Goal: Transaction & Acquisition: Purchase product/service

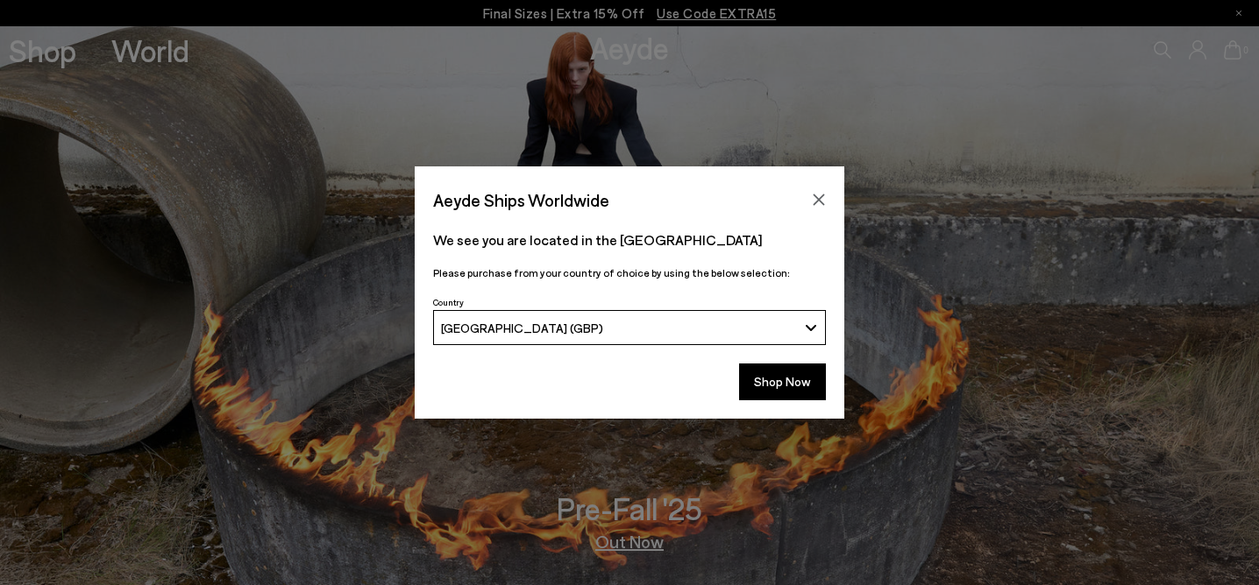
click at [803, 330] on button "[GEOGRAPHIC_DATA] (GBP)" at bounding box center [629, 327] width 393 height 35
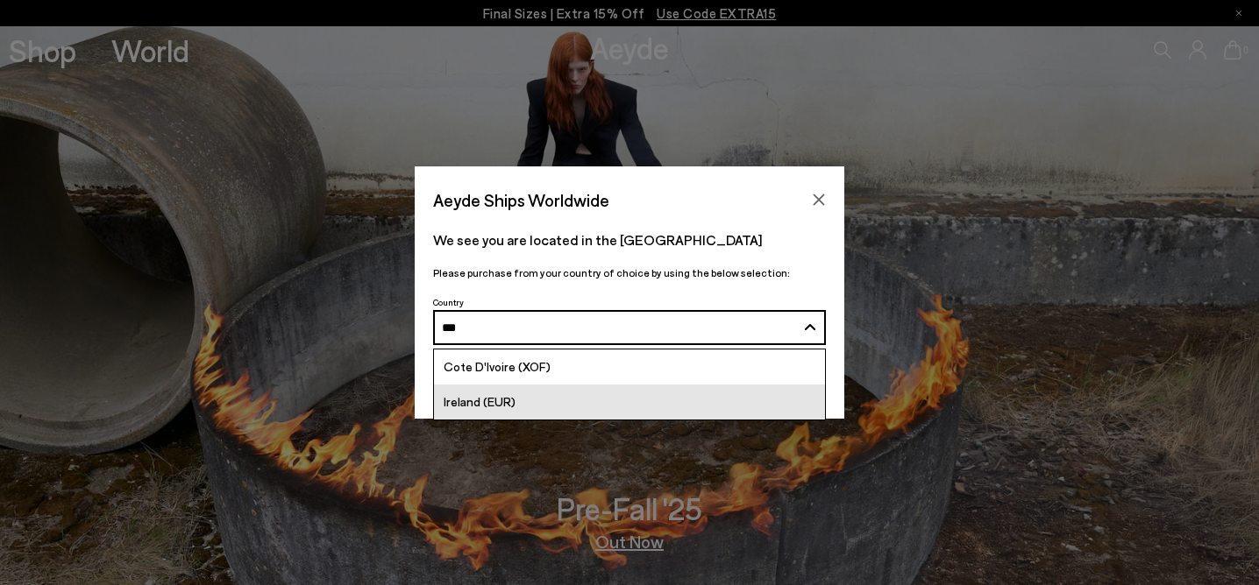
type input "***"
click at [545, 408] on link "Ireland (EUR)" at bounding box center [629, 402] width 391 height 35
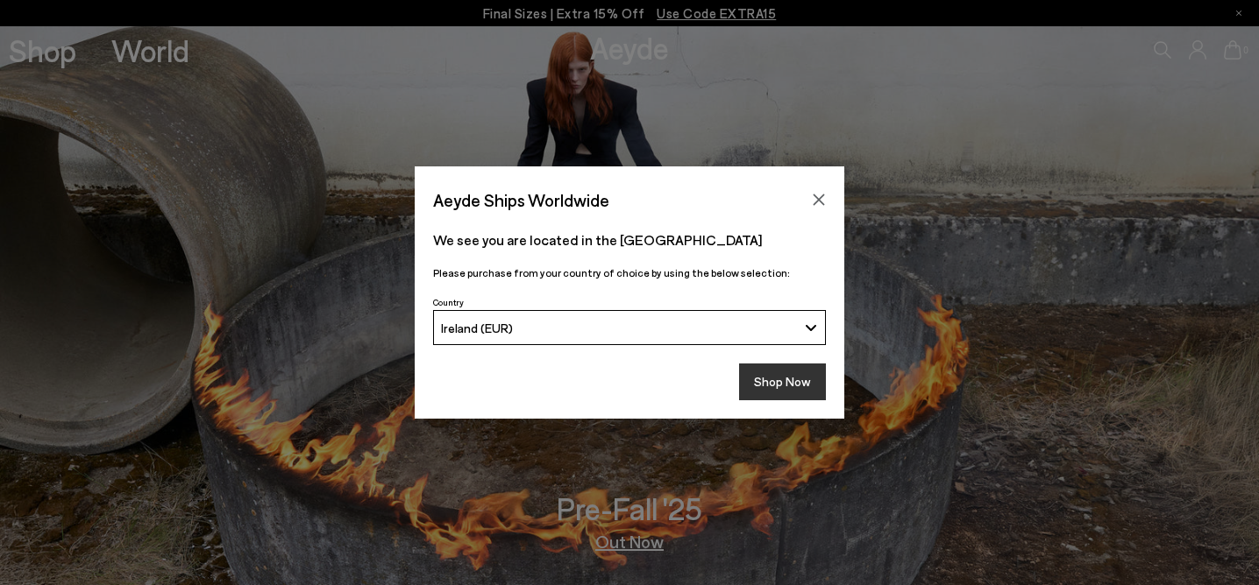
click at [786, 394] on button "Shop Now" at bounding box center [782, 382] width 87 height 37
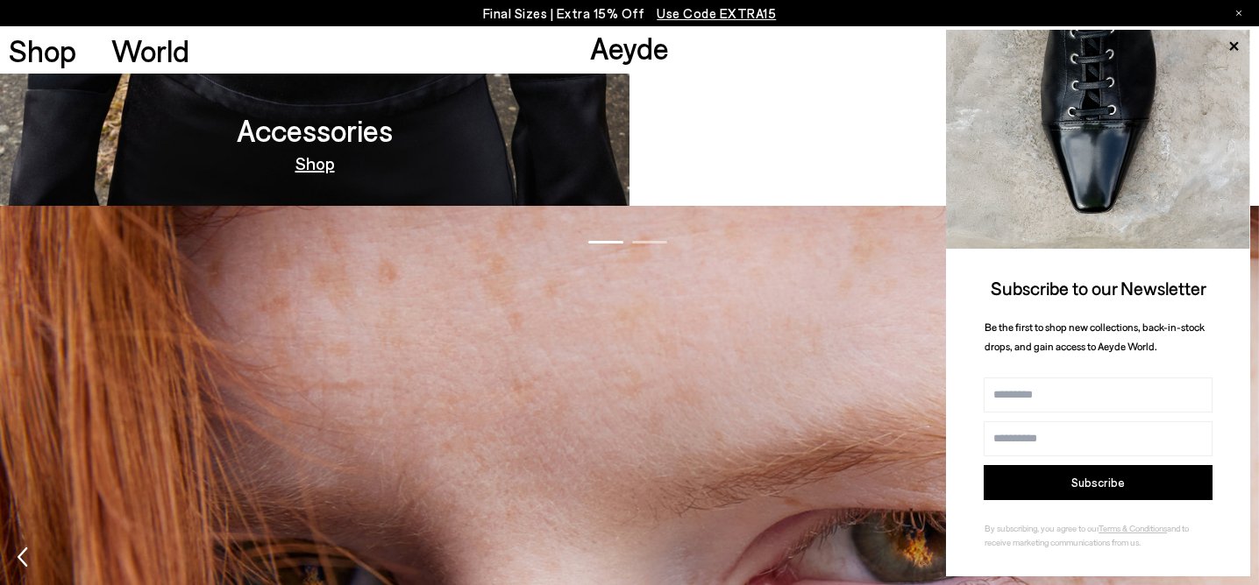
scroll to position [1895, 0]
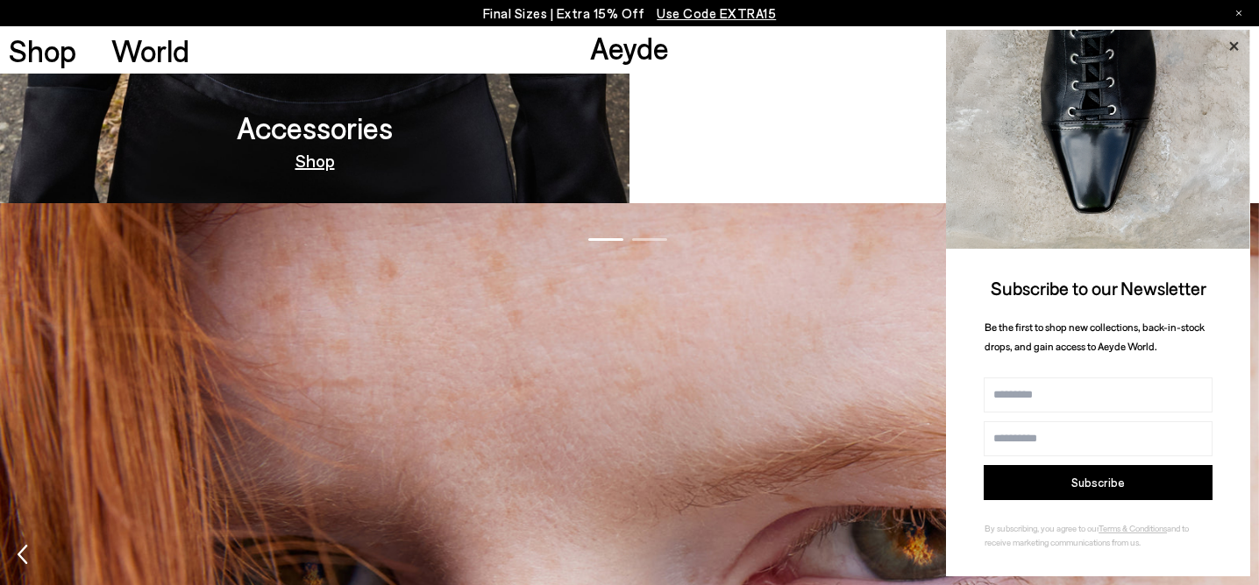
click at [1231, 48] on icon at bounding box center [1233, 45] width 9 height 9
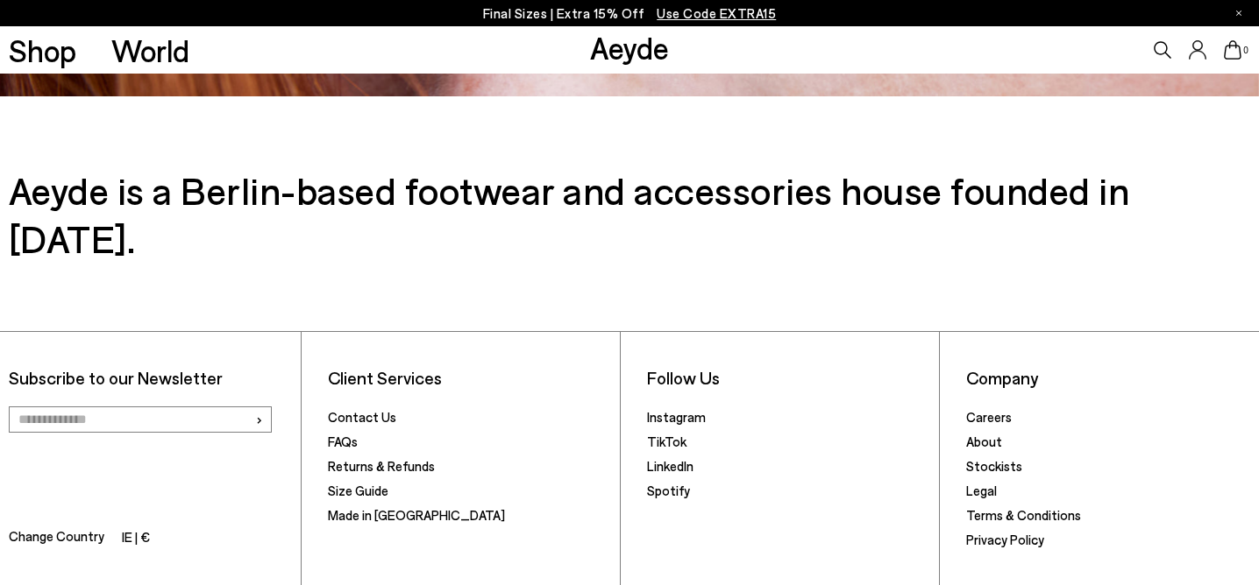
scroll to position [2755, 0]
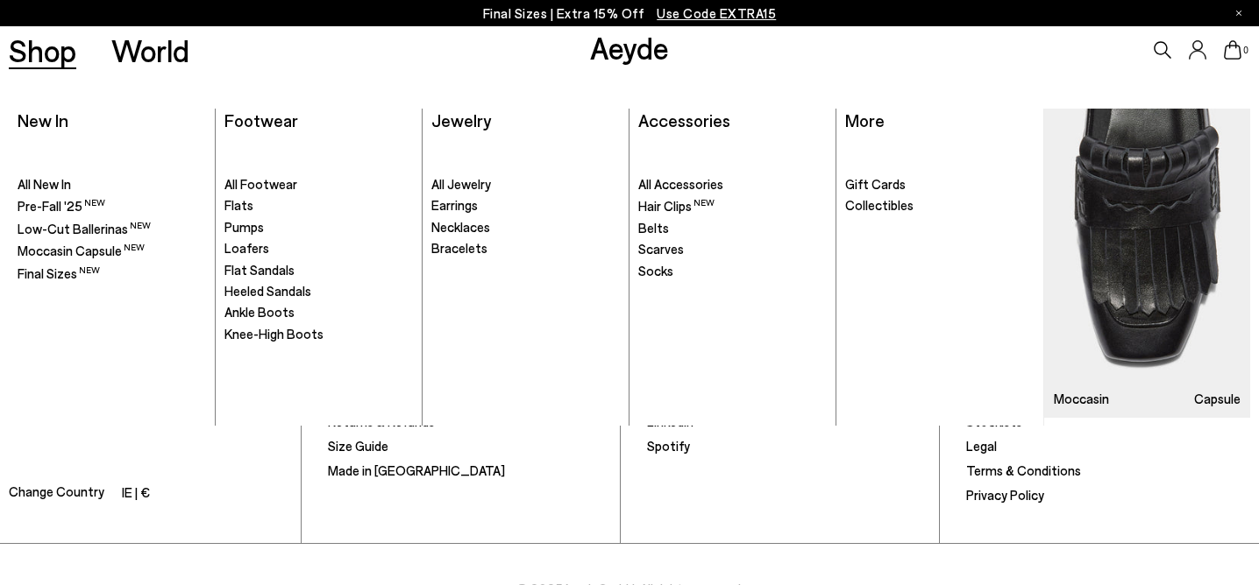
click at [27, 59] on link "Shop" at bounding box center [42, 50] width 67 height 31
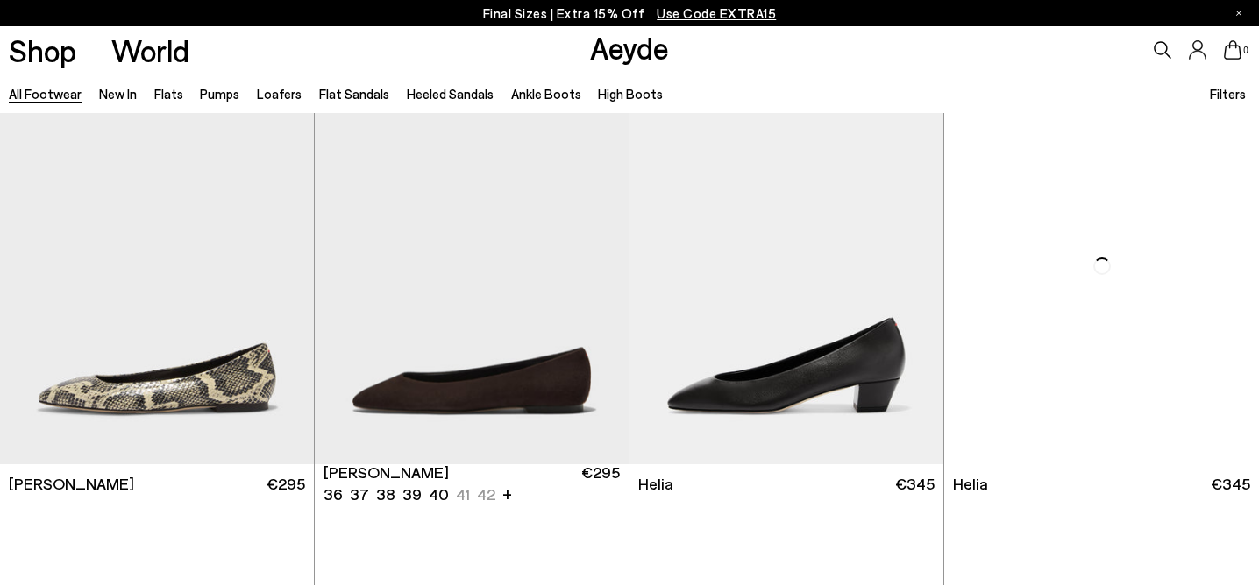
scroll to position [3537, 0]
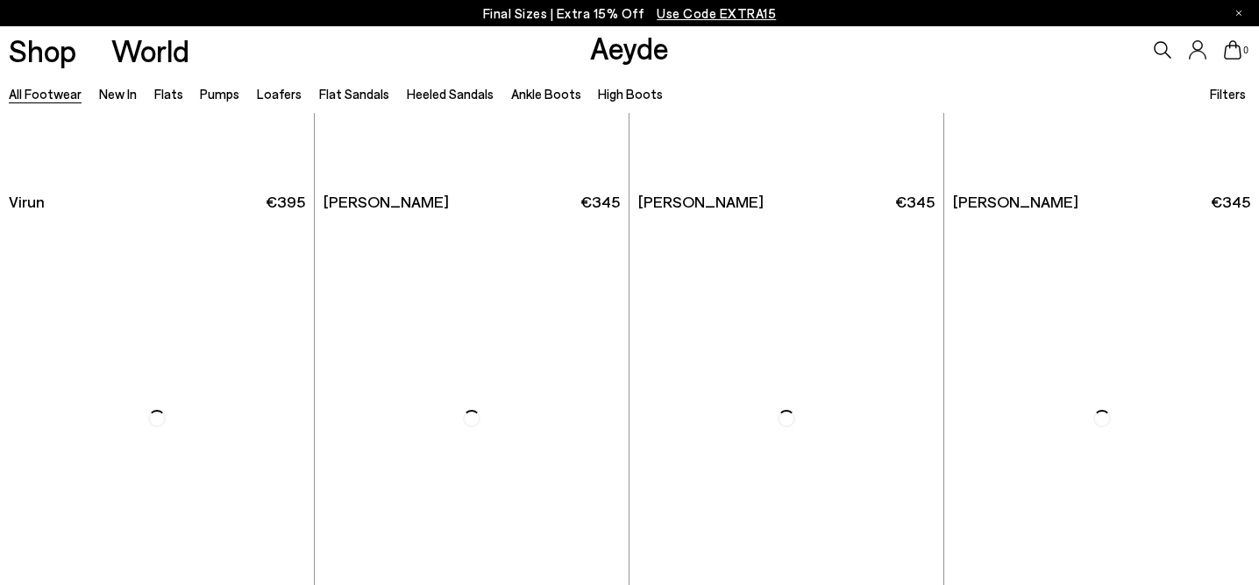
scroll to position [5968, 0]
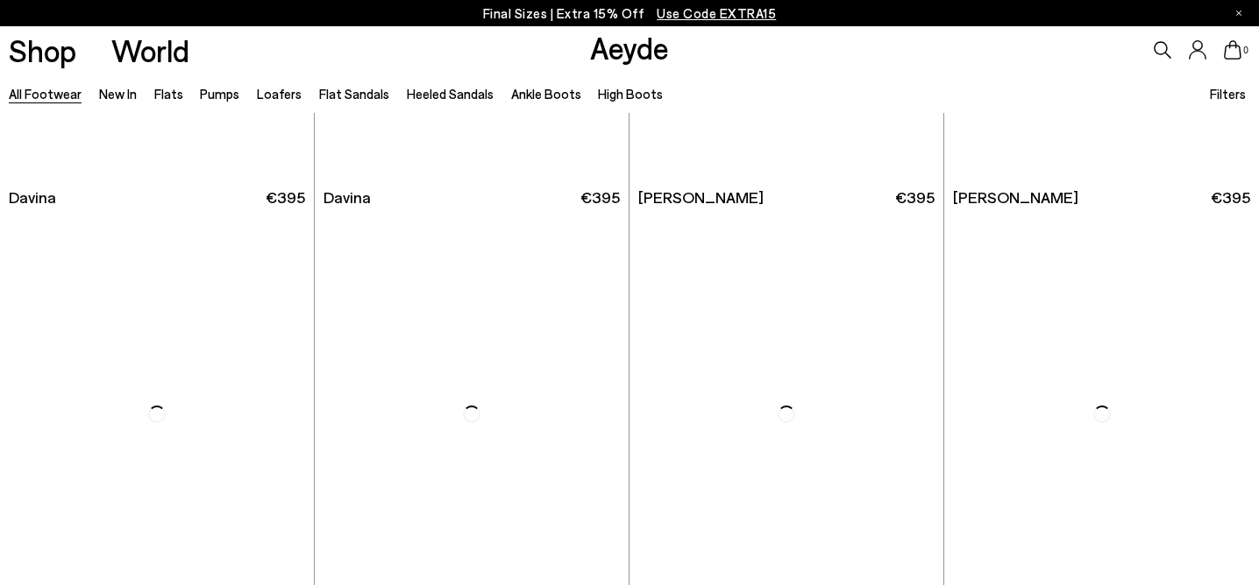
scroll to position [10323, 0]
